Goal: Task Accomplishment & Management: Complete application form

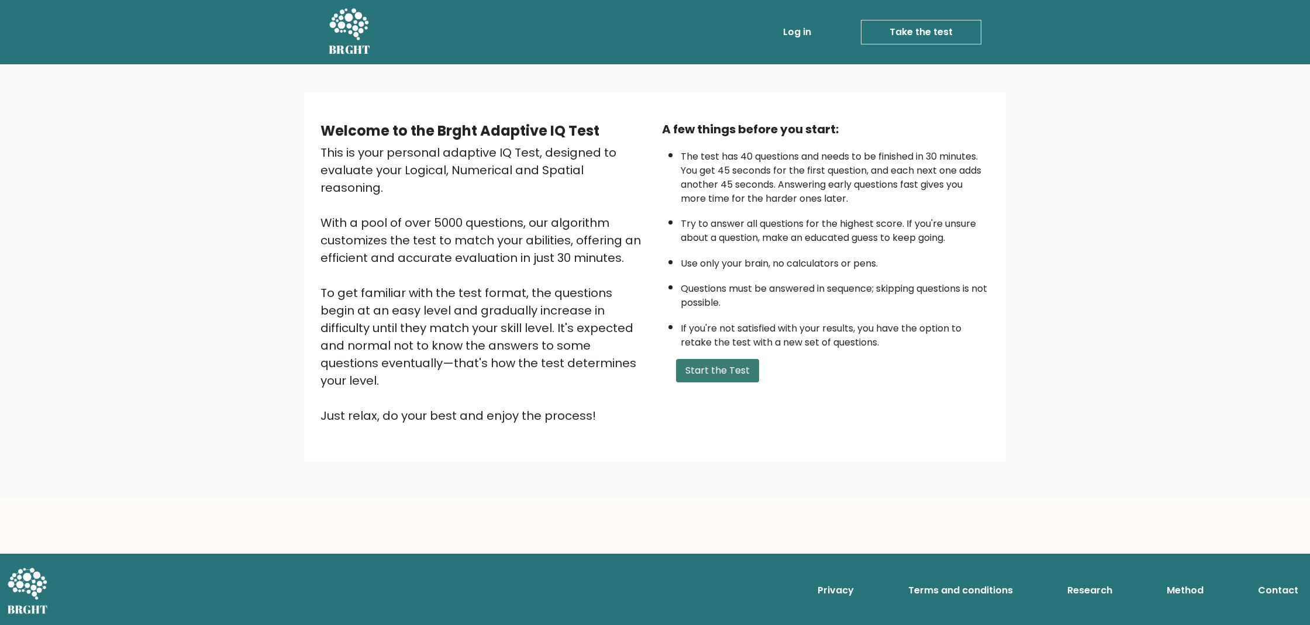
click at [724, 383] on button "Start the Test" at bounding box center [717, 370] width 83 height 23
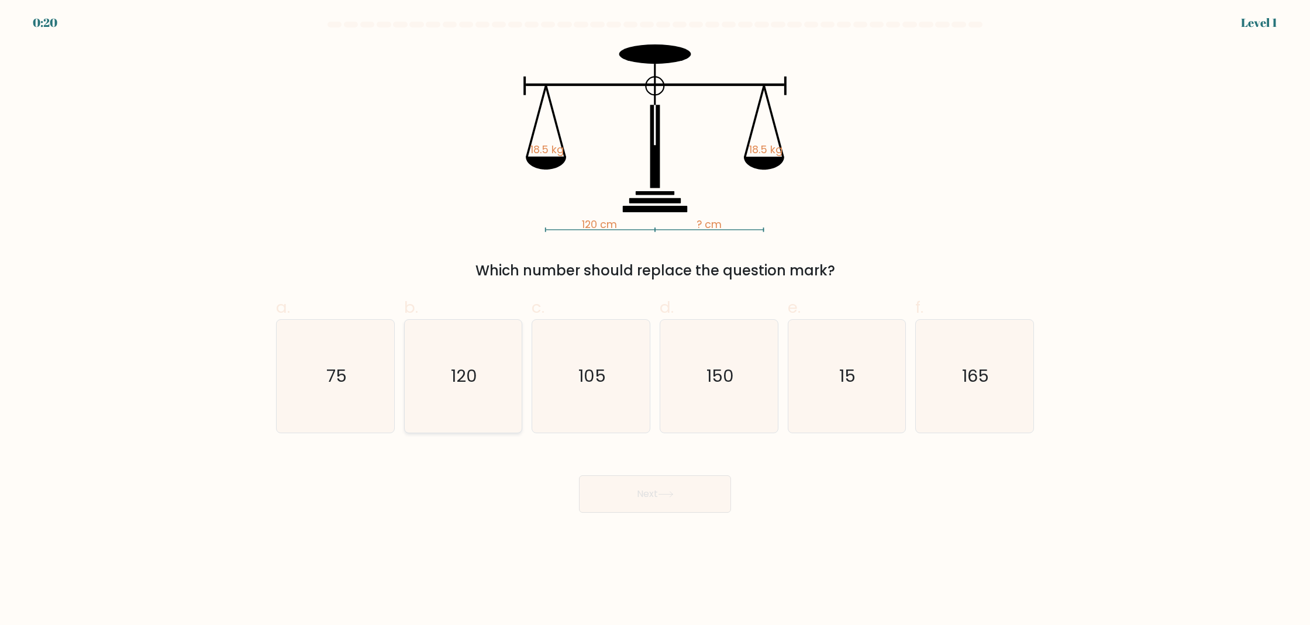
click at [507, 388] on icon "120" at bounding box center [463, 376] width 113 height 113
click at [655, 321] on input "b. 120" at bounding box center [655, 317] width 1 height 8
radio input "true"
click at [639, 496] on button "Next" at bounding box center [655, 494] width 152 height 37
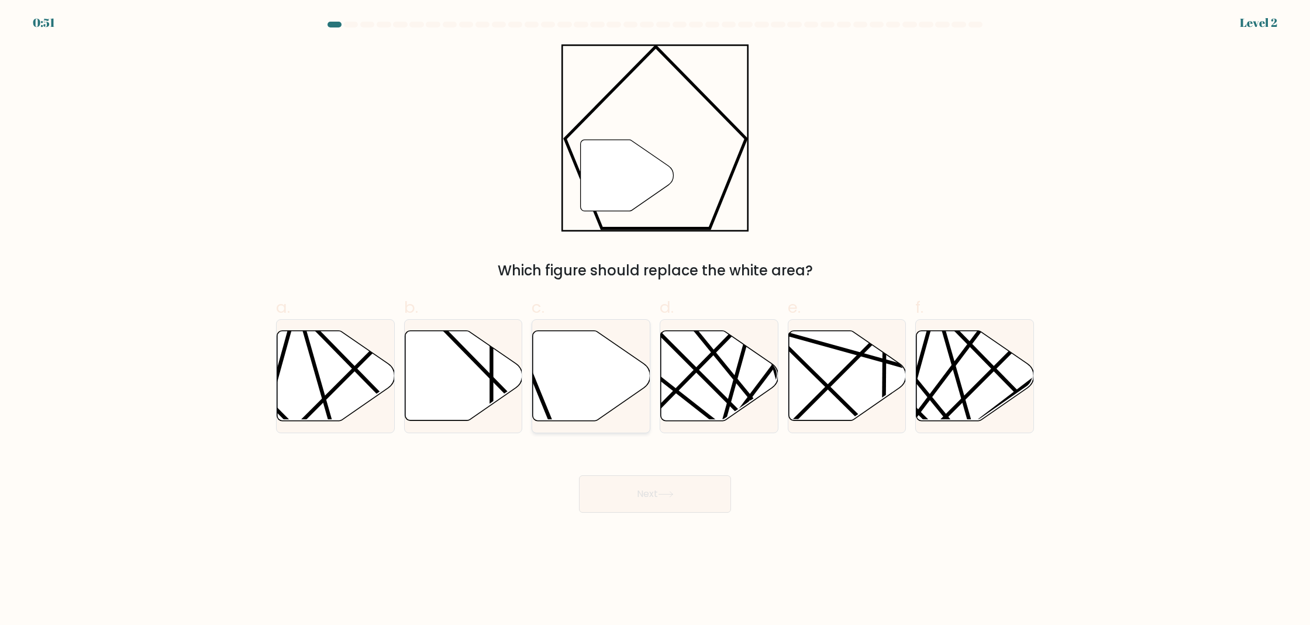
click at [587, 356] on icon at bounding box center [592, 376] width 118 height 90
click at [655, 321] on input "c." at bounding box center [655, 317] width 1 height 8
radio input "true"
click at [653, 486] on button "Next" at bounding box center [655, 494] width 152 height 37
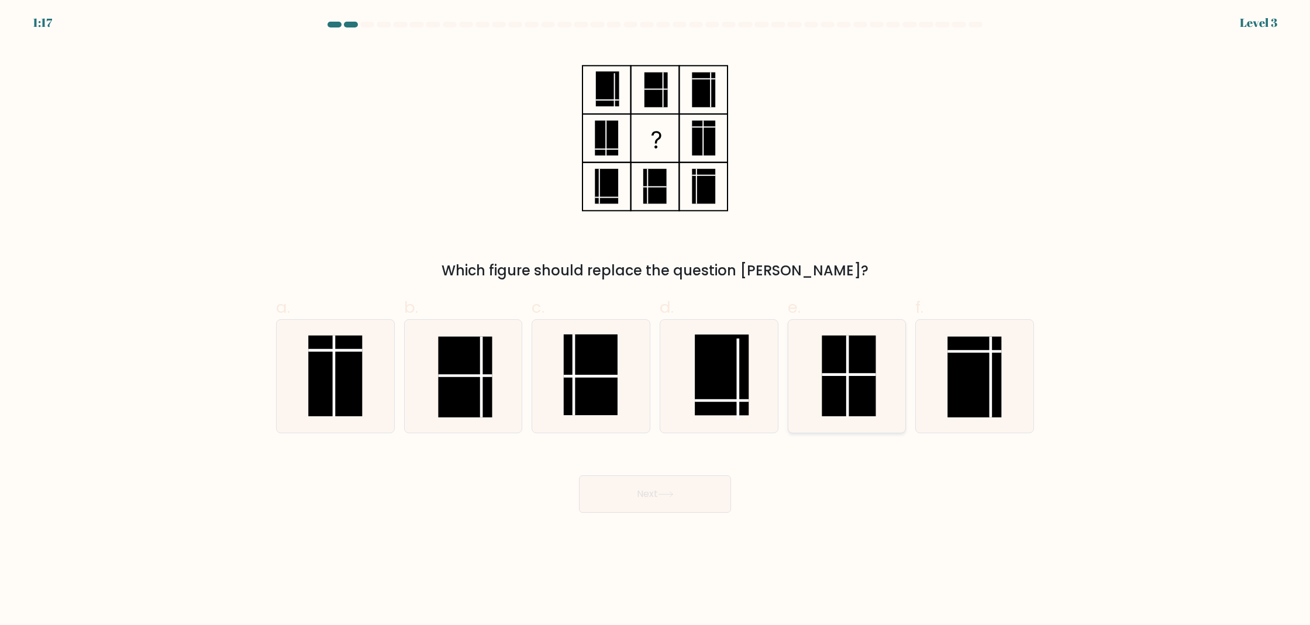
click at [846, 361] on rect at bounding box center [849, 376] width 54 height 81
click at [656, 321] on input "e." at bounding box center [655, 317] width 1 height 8
radio input "true"
click at [680, 492] on button "Next" at bounding box center [655, 494] width 152 height 37
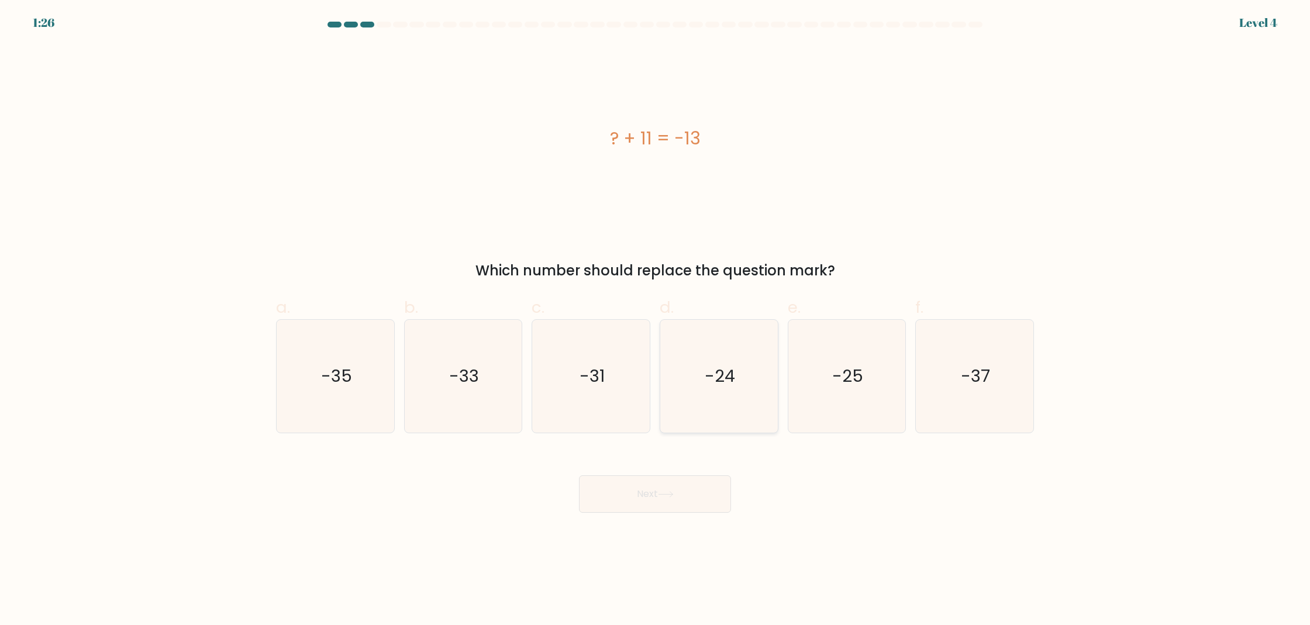
click at [721, 381] on text "-24" at bounding box center [720, 375] width 30 height 23
click at [656, 321] on input "d. -24" at bounding box center [655, 317] width 1 height 8
radio input "true"
click at [666, 485] on button "Next" at bounding box center [655, 494] width 152 height 37
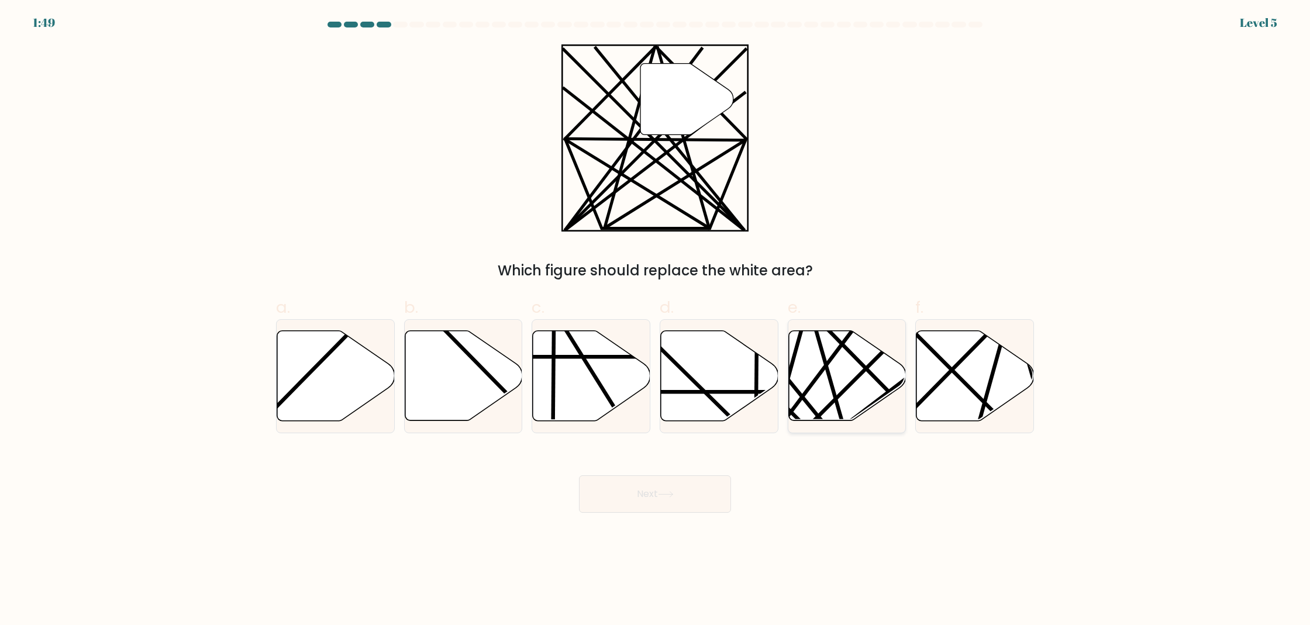
click at [847, 373] on icon at bounding box center [847, 376] width 118 height 90
click at [656, 321] on input "e." at bounding box center [655, 317] width 1 height 8
radio input "true"
click at [683, 488] on button "Next" at bounding box center [655, 494] width 152 height 37
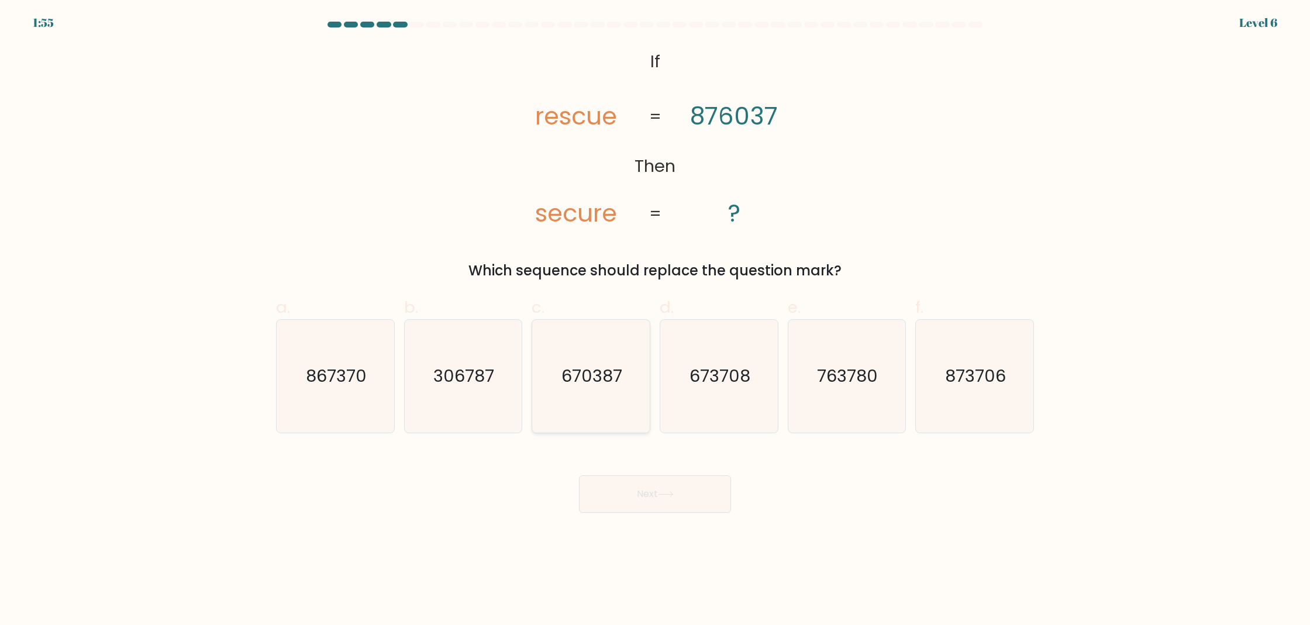
click at [595, 356] on icon "670387" at bounding box center [591, 376] width 113 height 113
click at [655, 321] on input "c. 670387" at bounding box center [655, 317] width 1 height 8
radio input "true"
click at [662, 495] on icon at bounding box center [666, 494] width 16 height 6
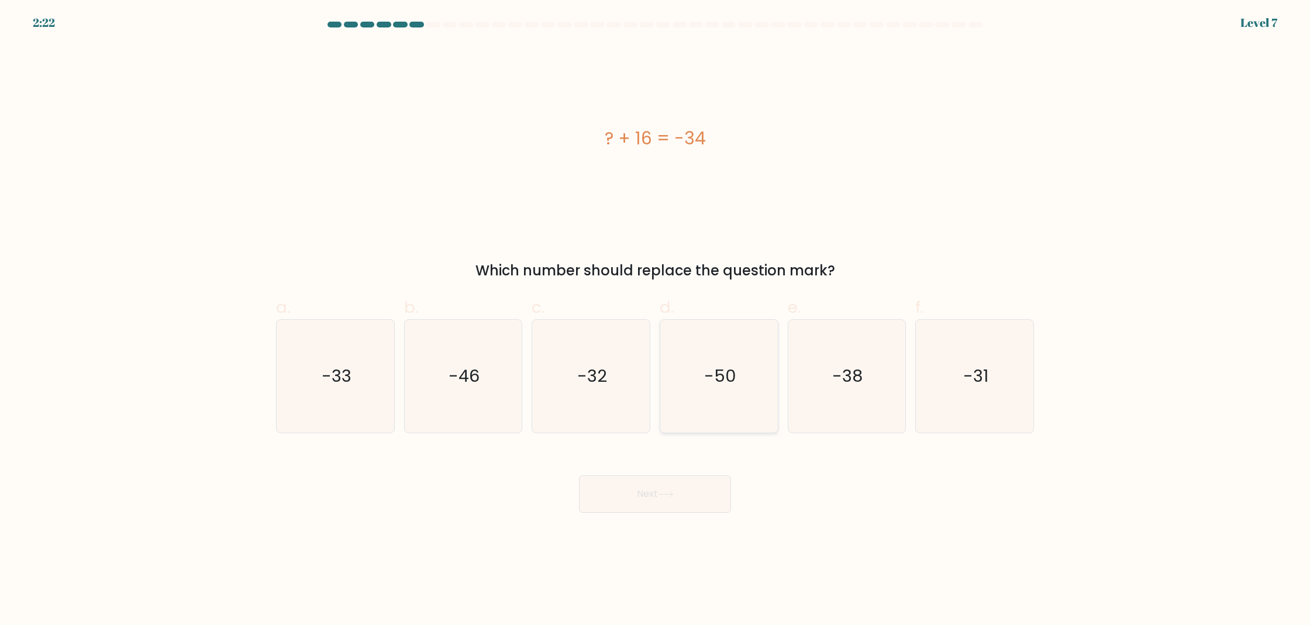
click at [717, 394] on icon "-50" at bounding box center [719, 376] width 113 height 113
click at [656, 321] on input "d. -50" at bounding box center [655, 317] width 1 height 8
radio input "true"
click at [674, 491] on icon at bounding box center [666, 494] width 16 height 6
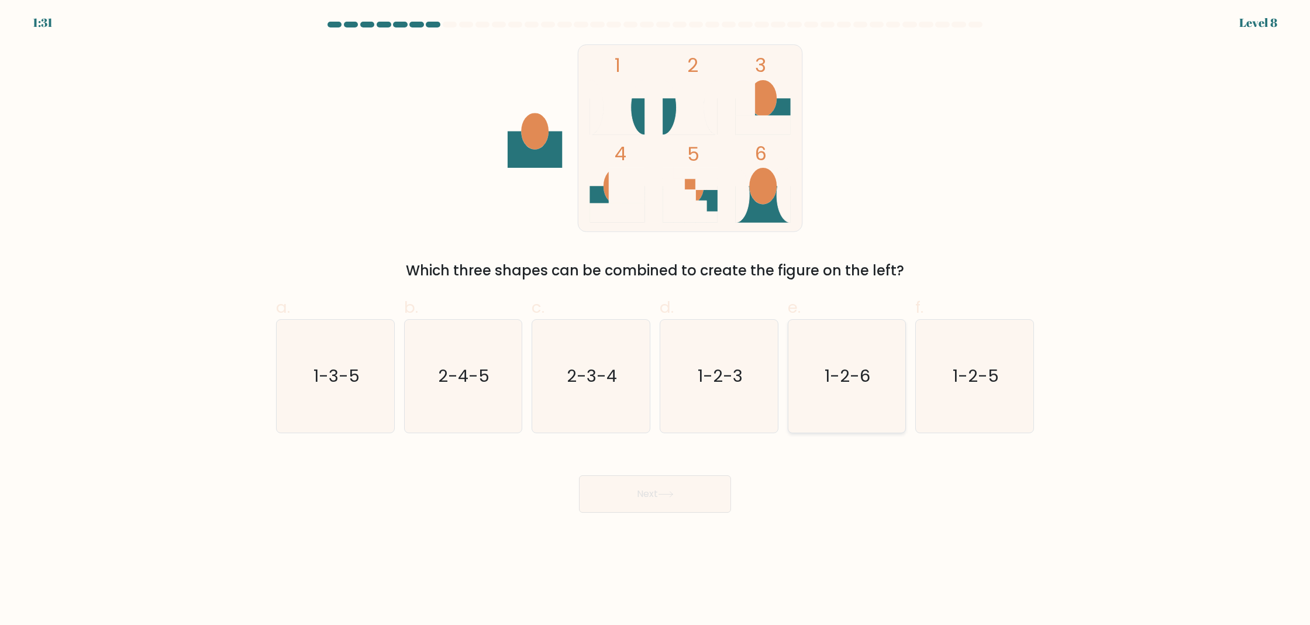
click at [860, 358] on icon "1-2-6" at bounding box center [846, 376] width 113 height 113
click at [656, 321] on input "e. 1-2-6" at bounding box center [655, 317] width 1 height 8
radio input "true"
click at [681, 500] on button "Next" at bounding box center [655, 494] width 152 height 37
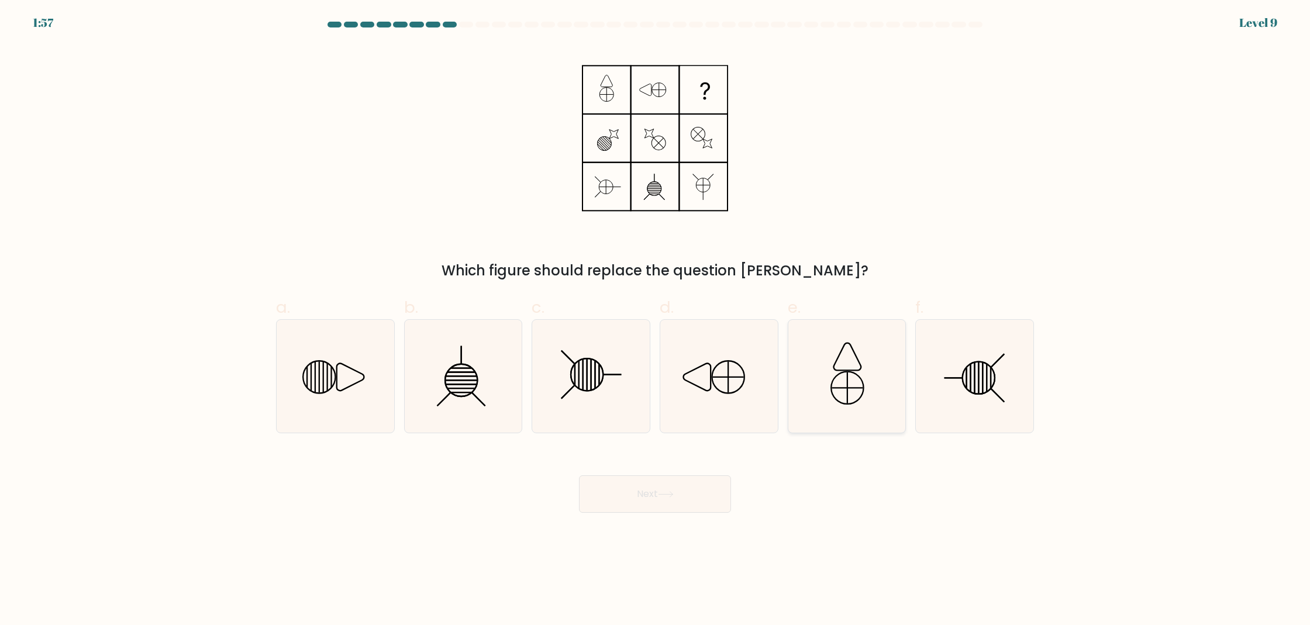
click at [861, 404] on icon at bounding box center [846, 376] width 113 height 113
click at [656, 321] on input "e." at bounding box center [655, 317] width 1 height 8
radio input "true"
click at [349, 388] on icon at bounding box center [335, 376] width 113 height 113
click at [655, 321] on input "a." at bounding box center [655, 317] width 1 height 8
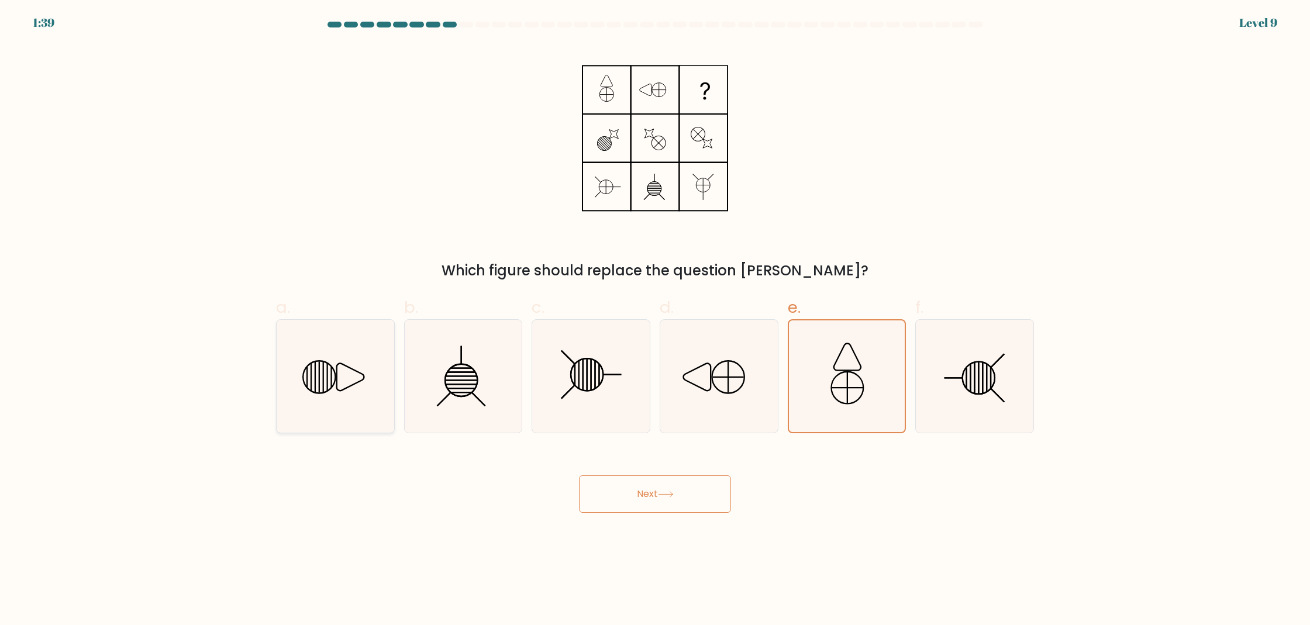
radio input "true"
click at [693, 518] on body "1:39 Level 9" at bounding box center [655, 312] width 1310 height 625
click at [693, 498] on button "Next" at bounding box center [655, 494] width 152 height 37
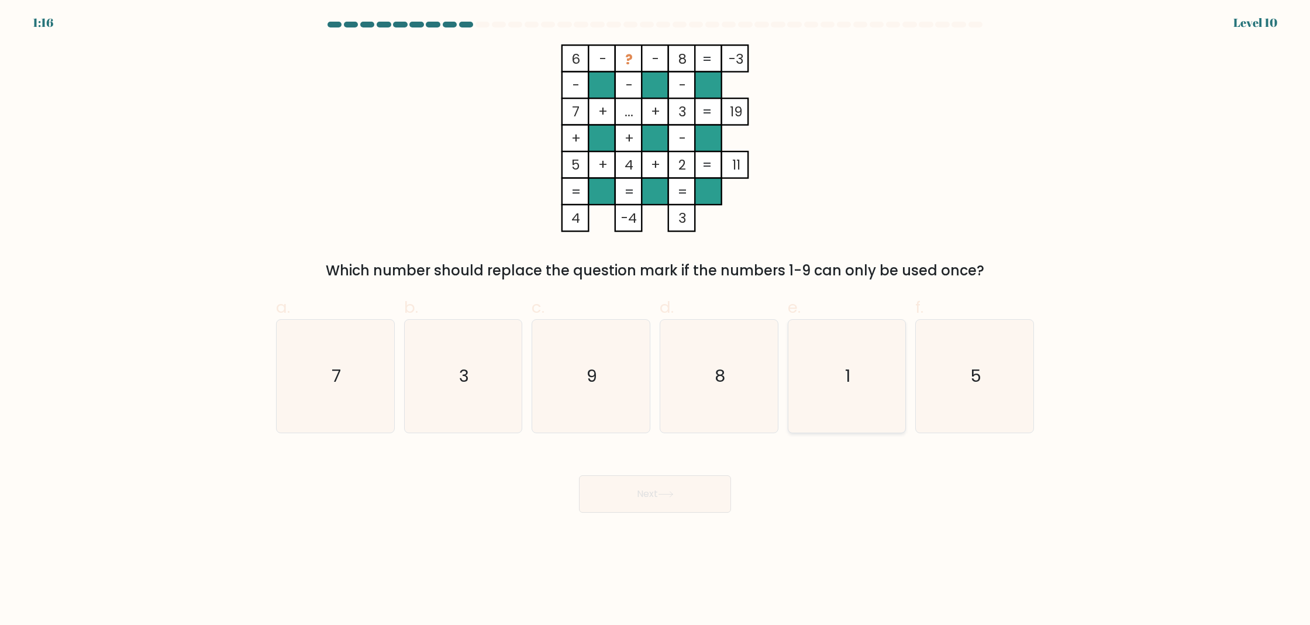
click at [872, 389] on icon "1" at bounding box center [846, 376] width 113 height 113
click at [656, 321] on input "e. 1" at bounding box center [655, 317] width 1 height 8
radio input "true"
click at [686, 494] on button "Next" at bounding box center [655, 494] width 152 height 37
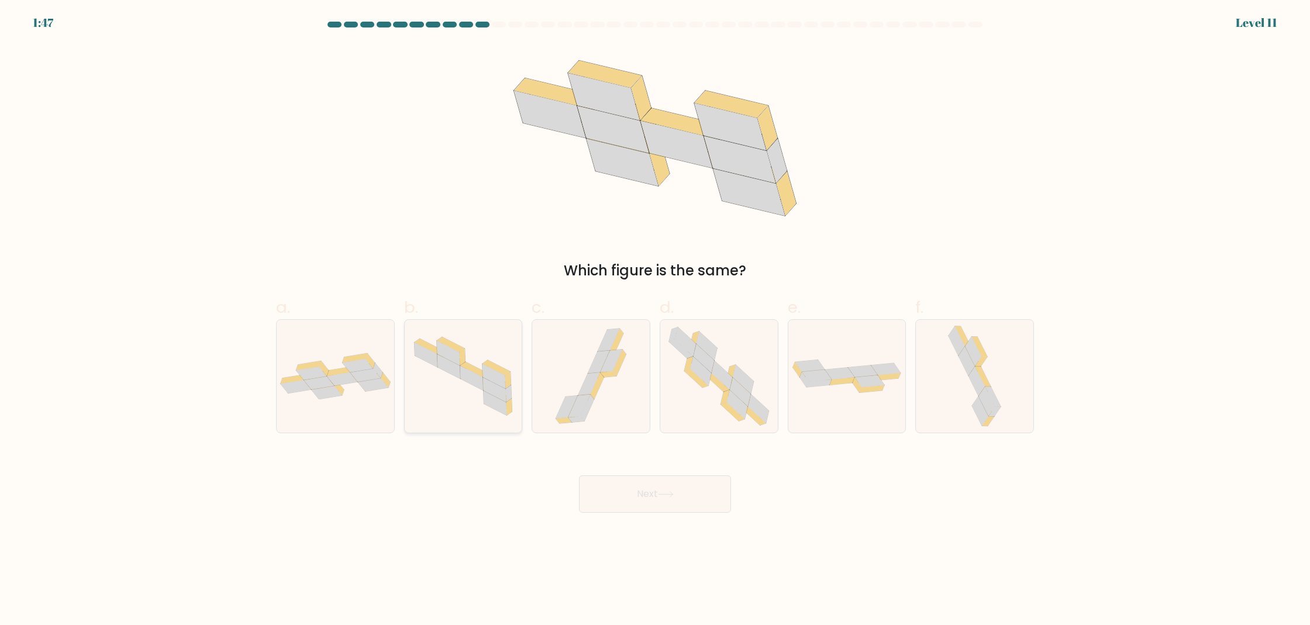
click at [463, 391] on icon at bounding box center [464, 376] width 118 height 93
click at [655, 321] on input "b." at bounding box center [655, 317] width 1 height 8
radio input "true"
click at [687, 495] on button "Next" at bounding box center [655, 494] width 152 height 37
